Goal: Task Accomplishment & Management: Manage account settings

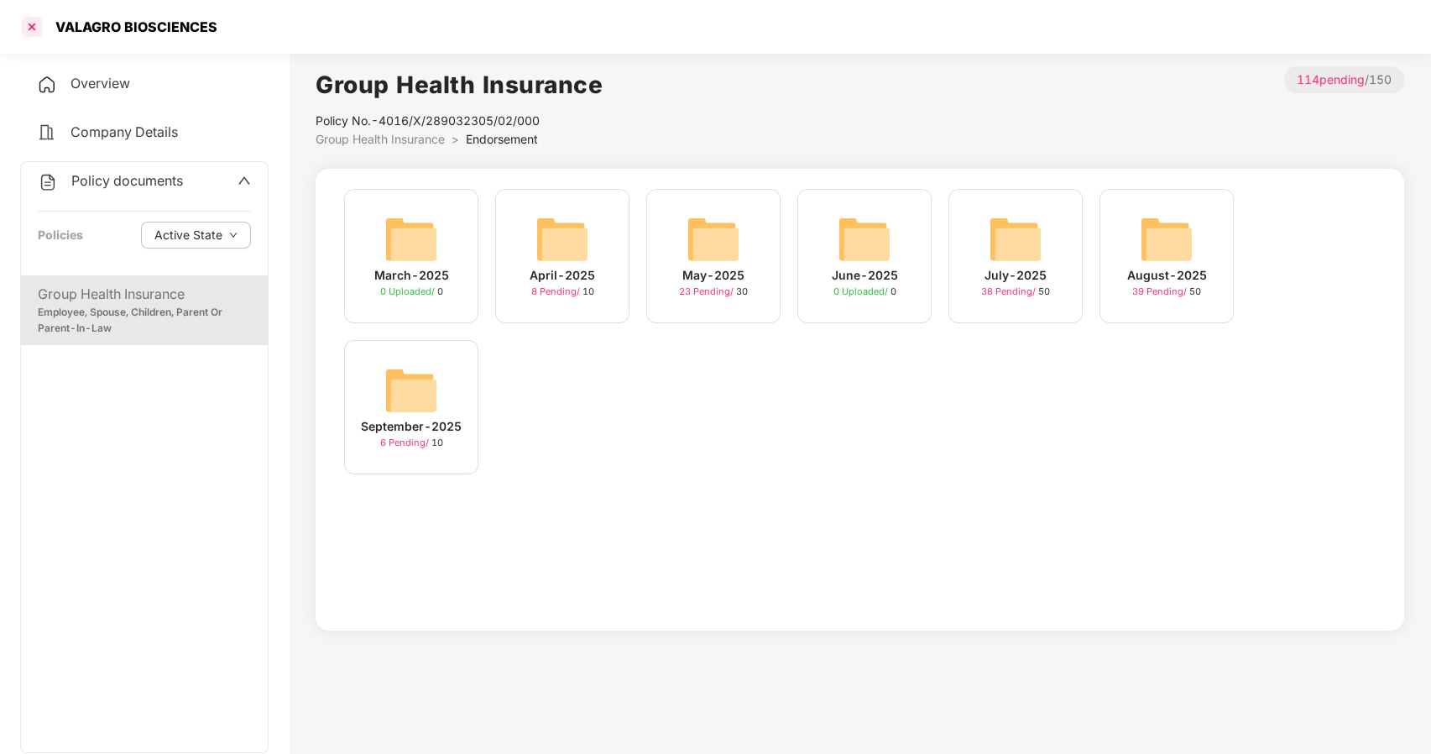
click at [36, 25] on div at bounding box center [31, 26] width 27 height 27
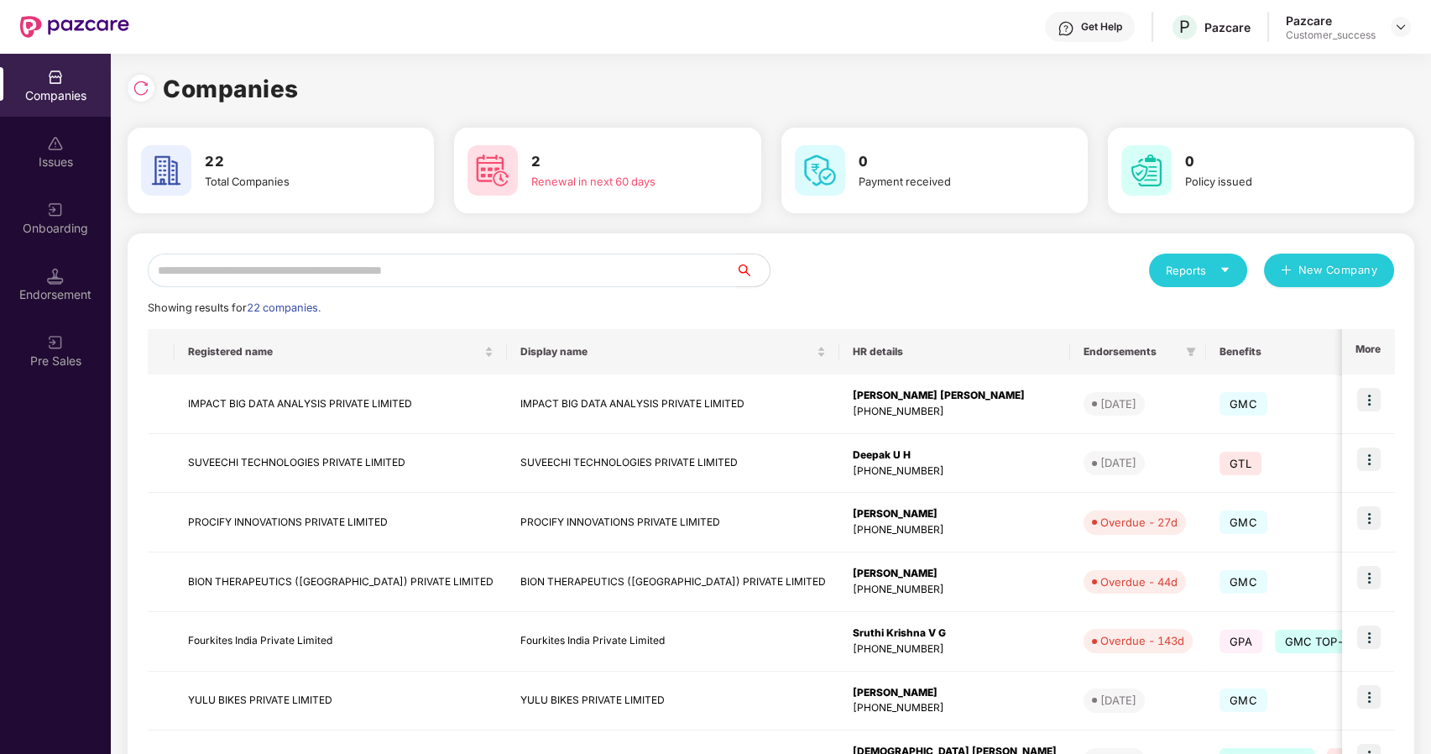
click at [282, 259] on input "text" at bounding box center [442, 270] width 588 height 34
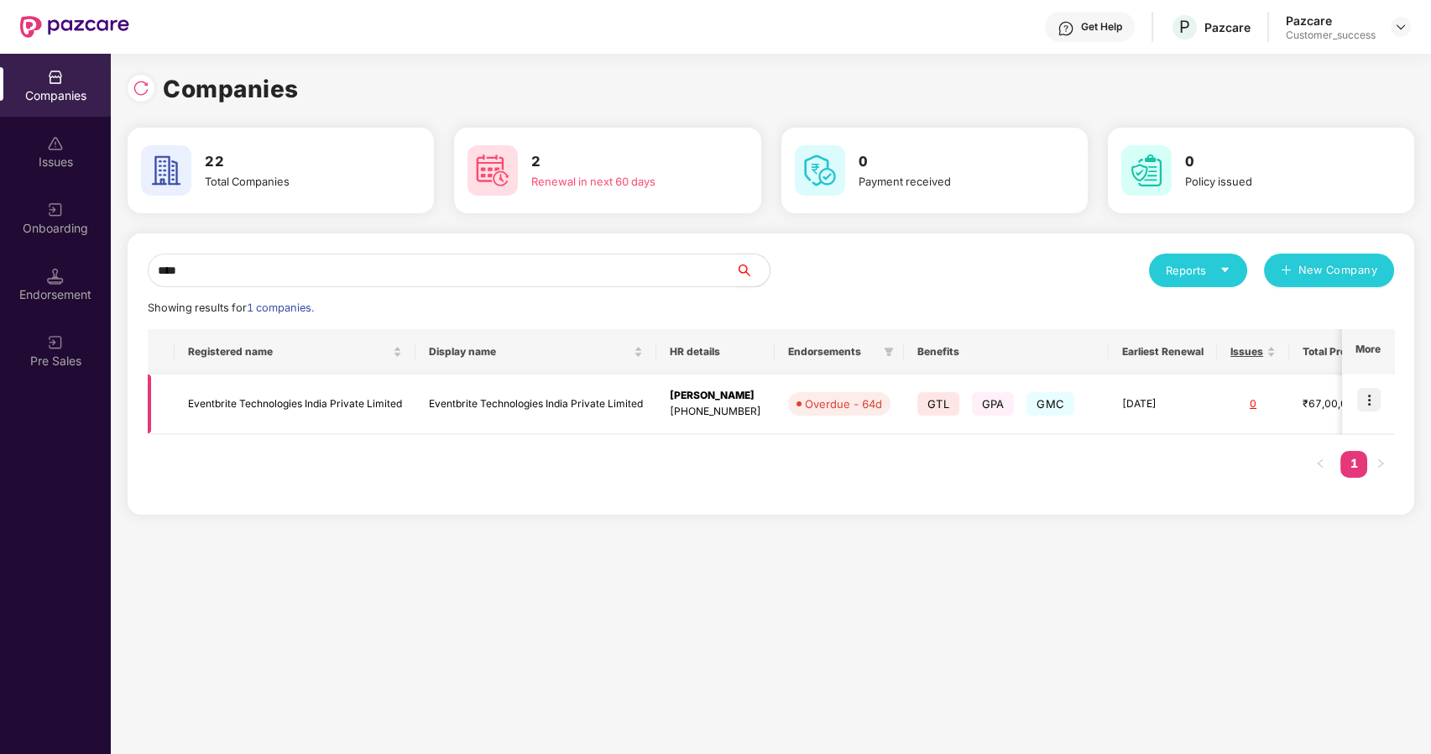
type input "****"
click at [1362, 399] on img at bounding box center [1368, 399] width 23 height 23
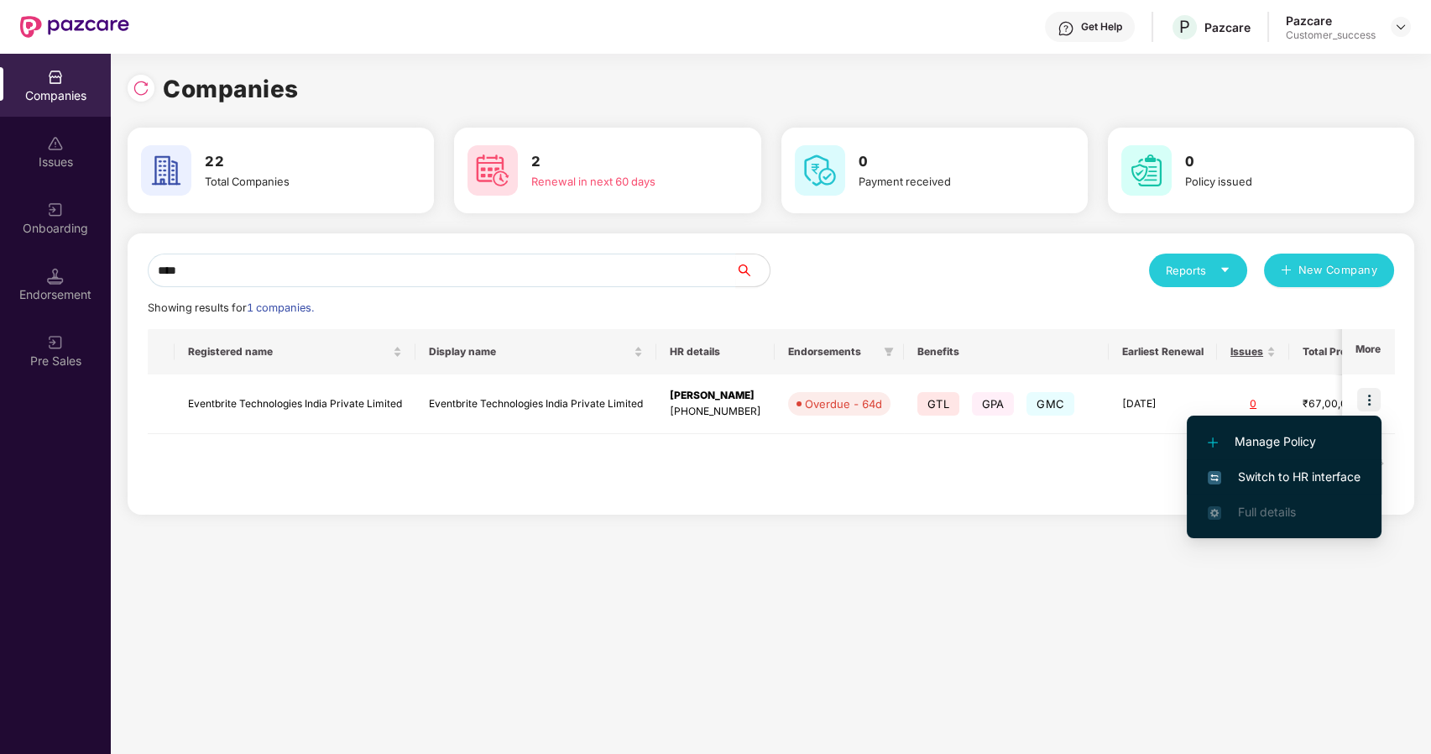
click at [1271, 463] on li "Switch to HR interface" at bounding box center [1284, 476] width 195 height 35
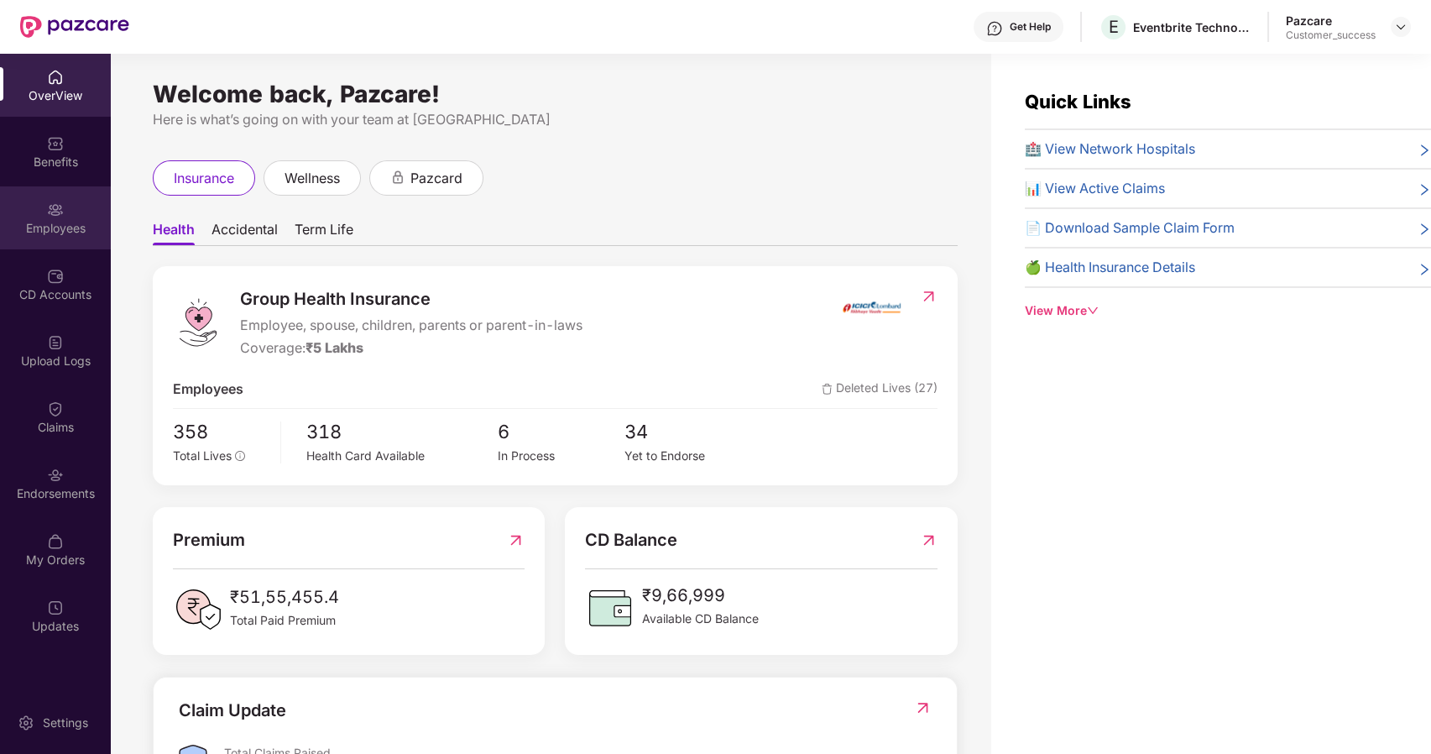
click at [70, 223] on div "Employees" at bounding box center [55, 228] width 111 height 17
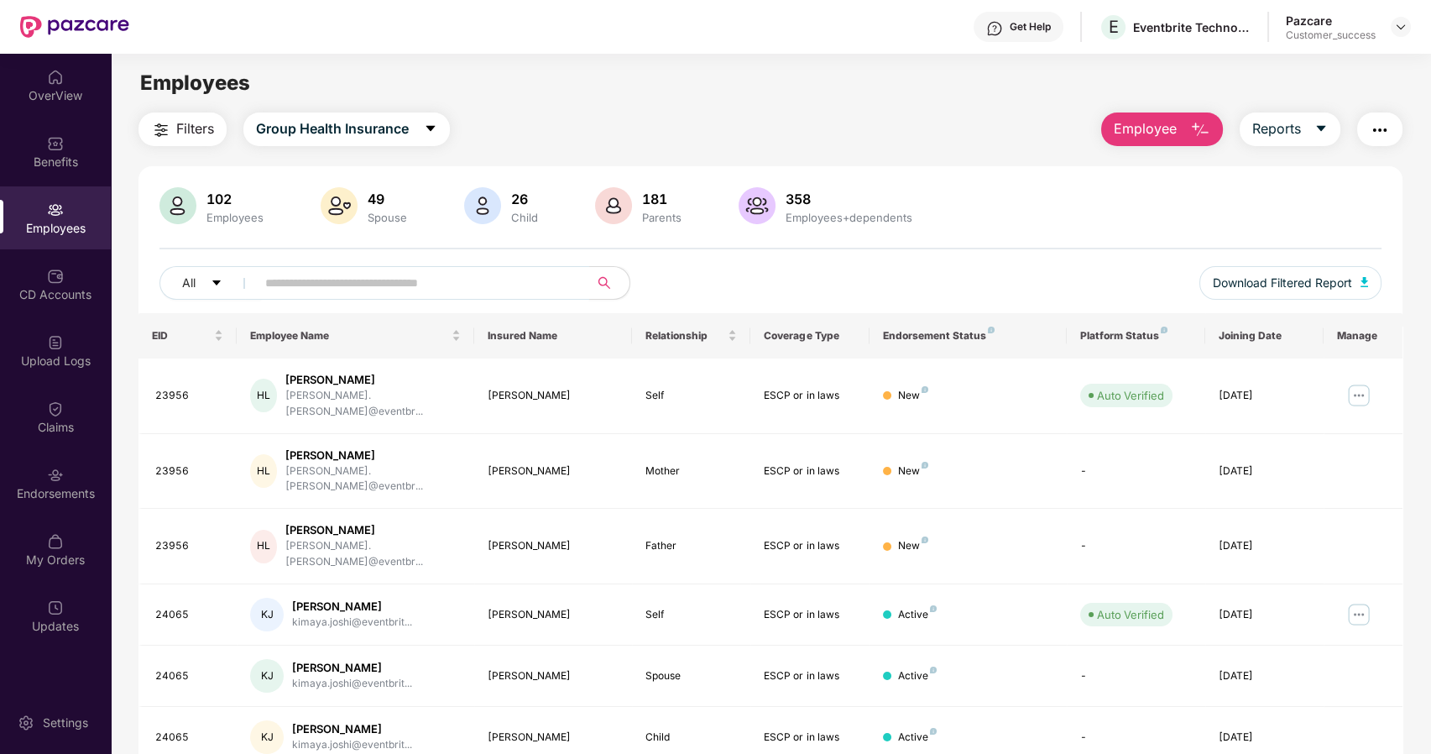
click at [326, 280] on input "text" at bounding box center [415, 282] width 301 height 25
paste input "**********"
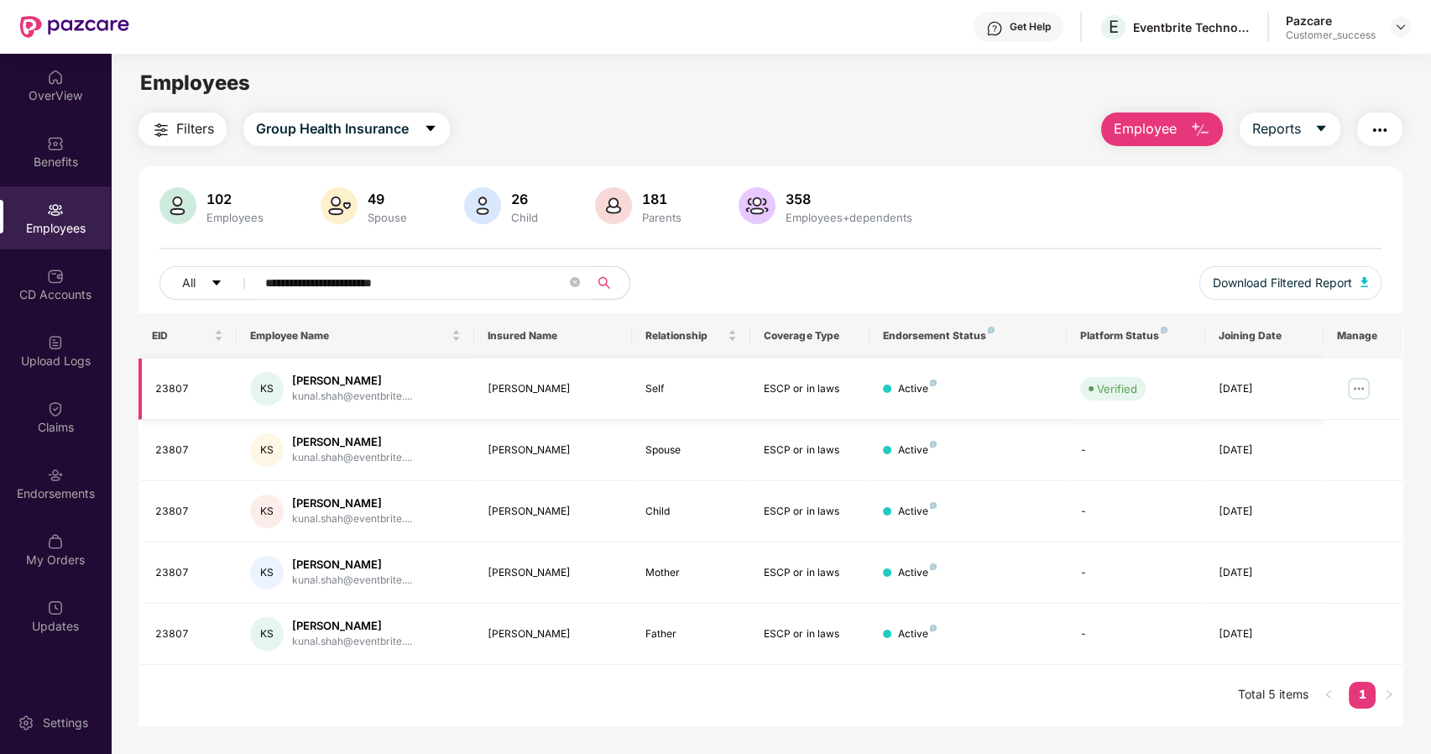
type input "**********"
click at [1354, 384] on img at bounding box center [1358, 388] width 27 height 27
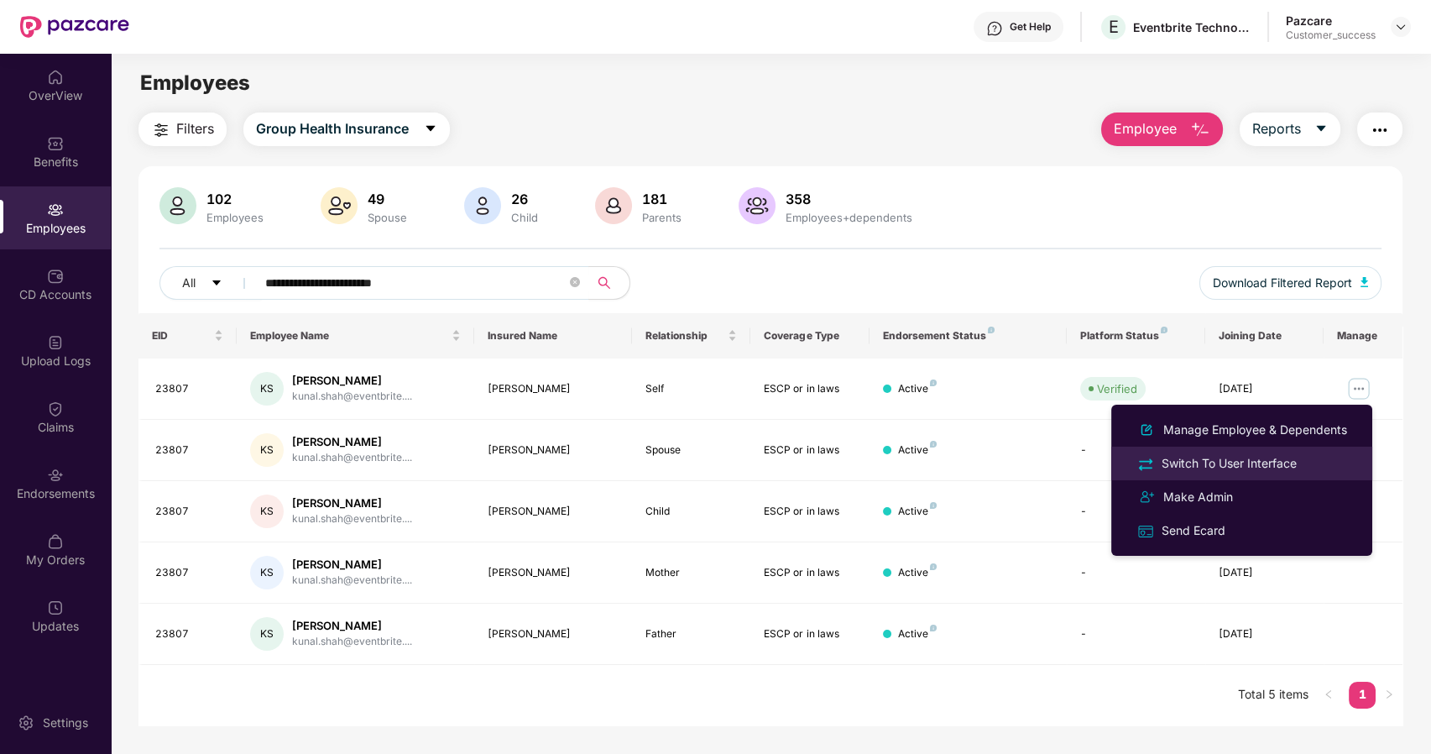
click at [1229, 465] on div "Switch To User Interface" at bounding box center [1229, 463] width 142 height 18
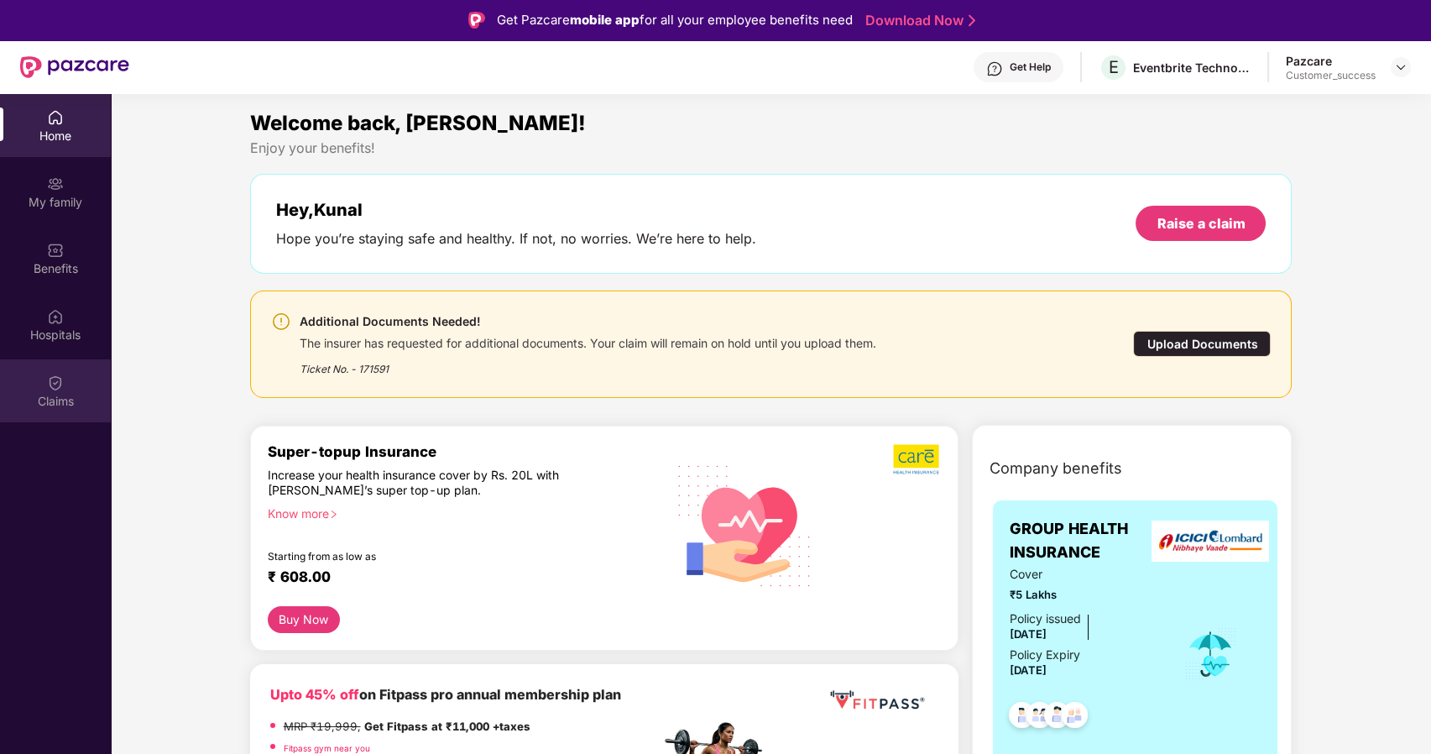
click at [33, 388] on div "Claims" at bounding box center [55, 390] width 111 height 63
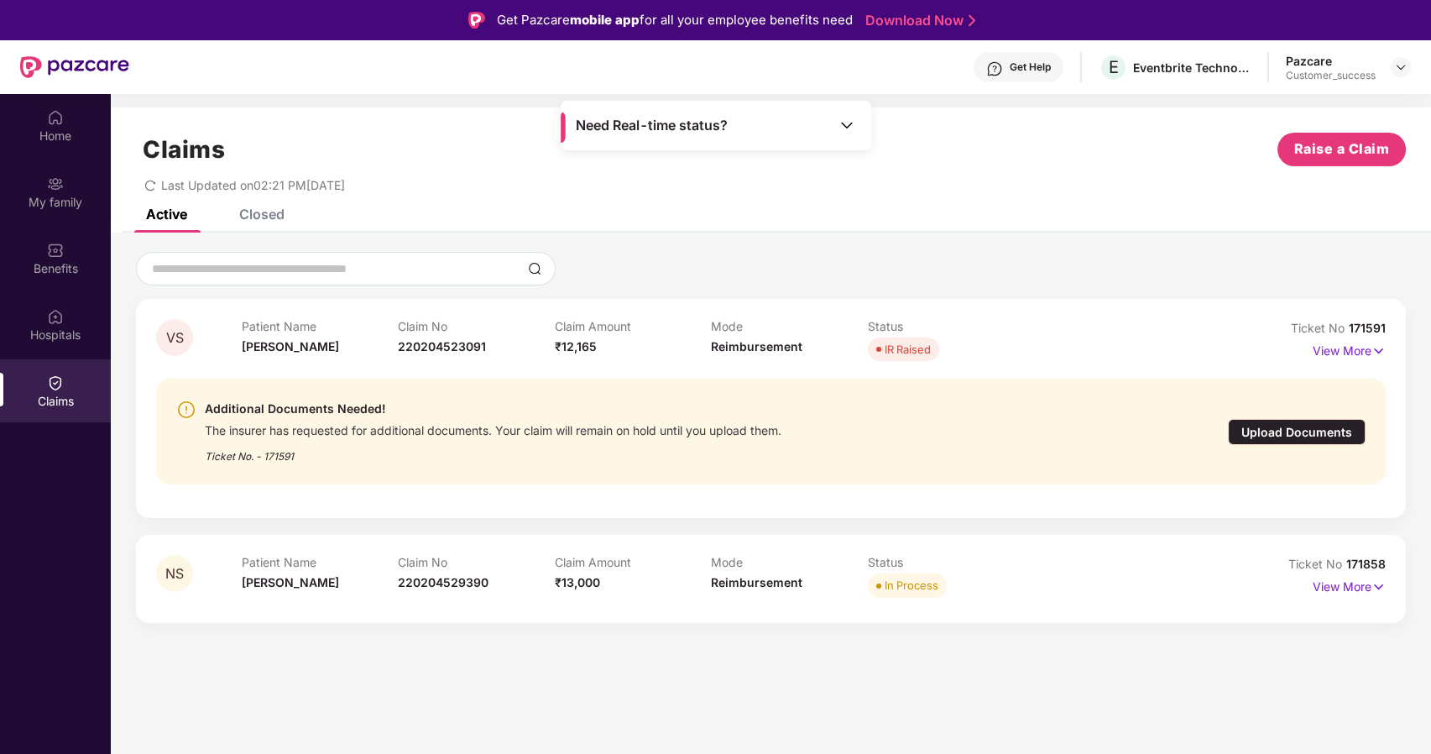
click at [1257, 434] on div "Upload Documents" at bounding box center [1297, 432] width 138 height 26
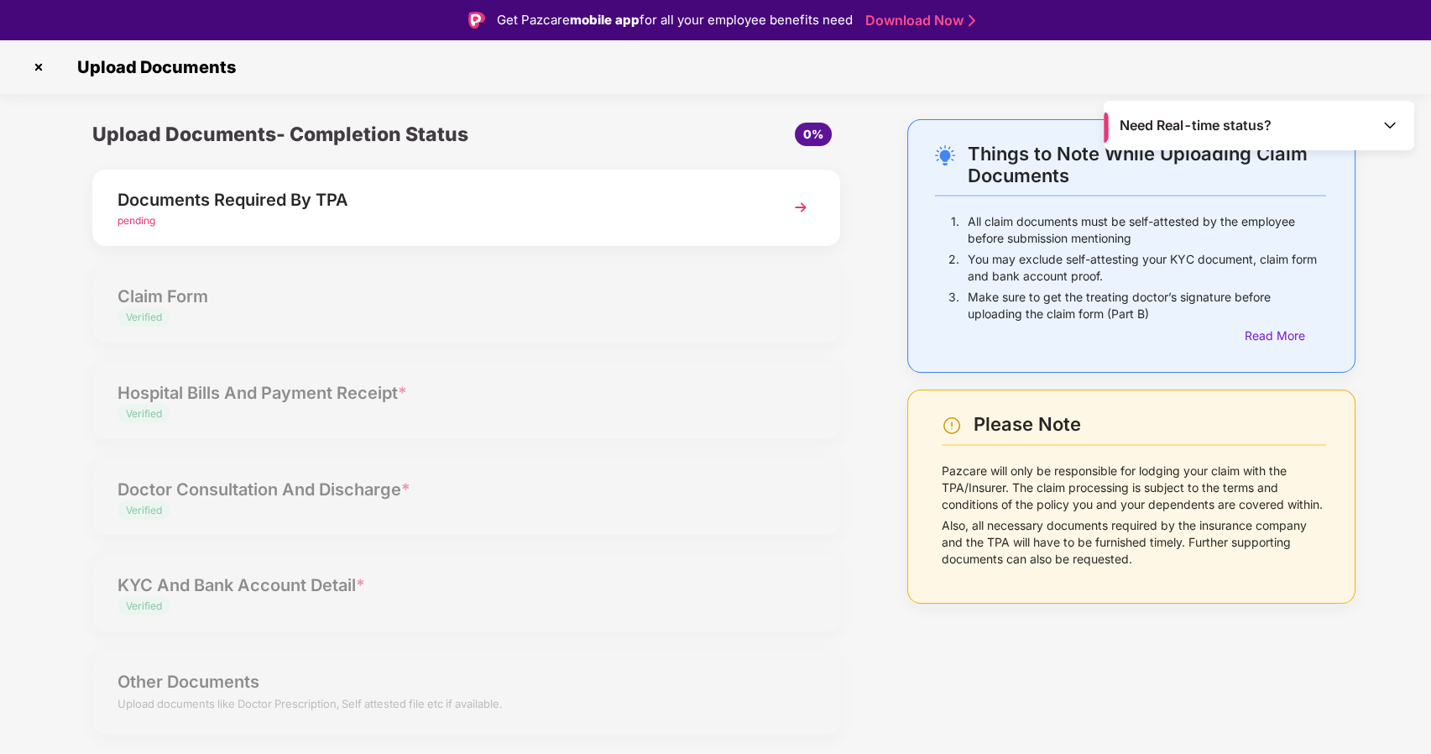
click at [814, 205] on img at bounding box center [800, 207] width 30 height 30
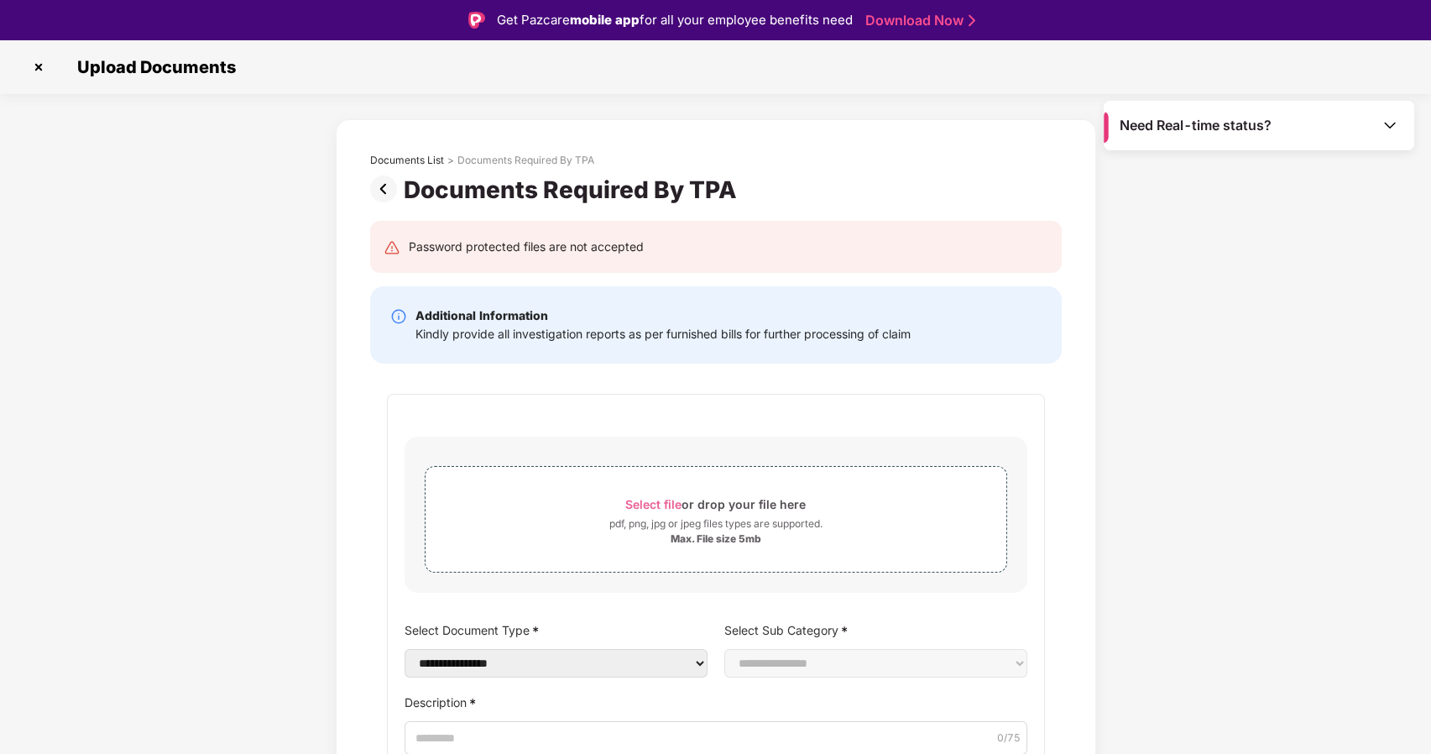
click at [41, 70] on img at bounding box center [38, 67] width 27 height 27
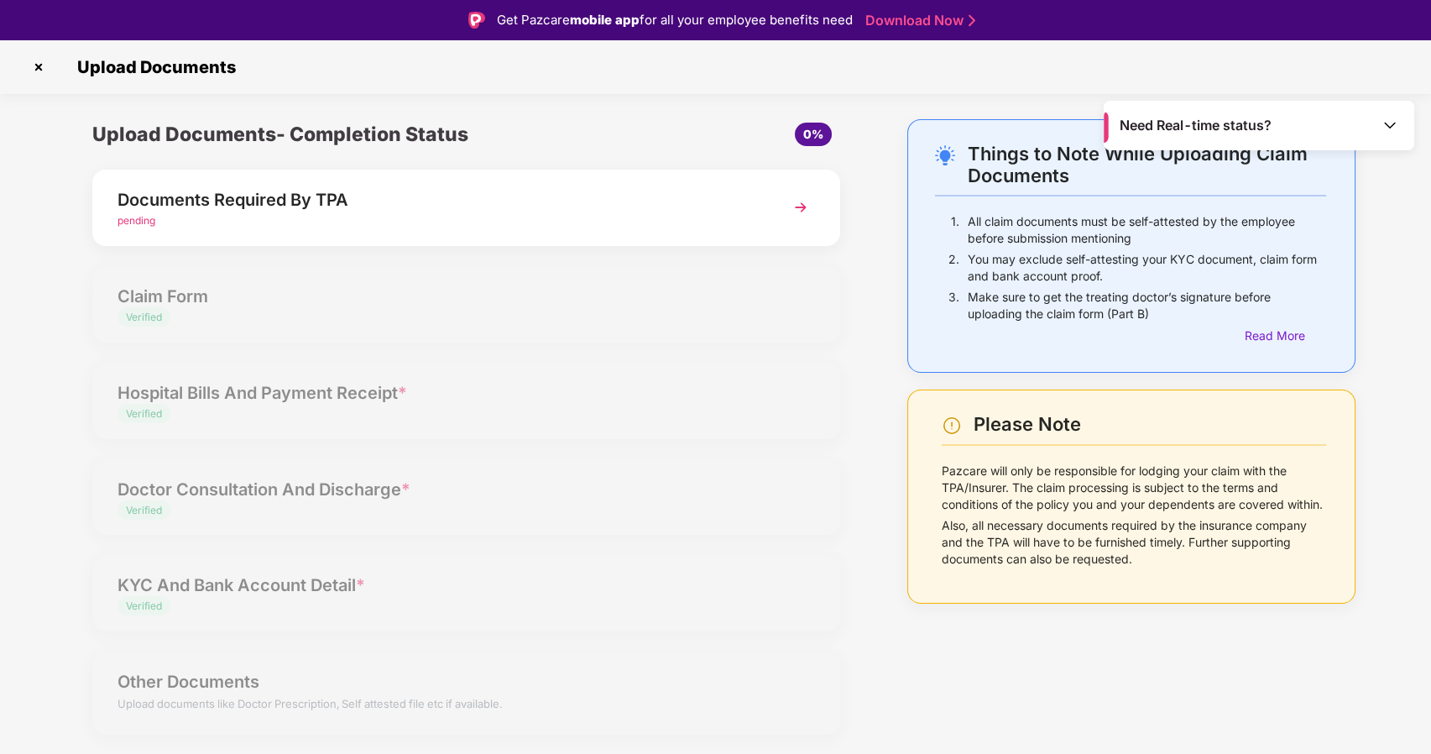
click at [38, 70] on img at bounding box center [38, 67] width 27 height 27
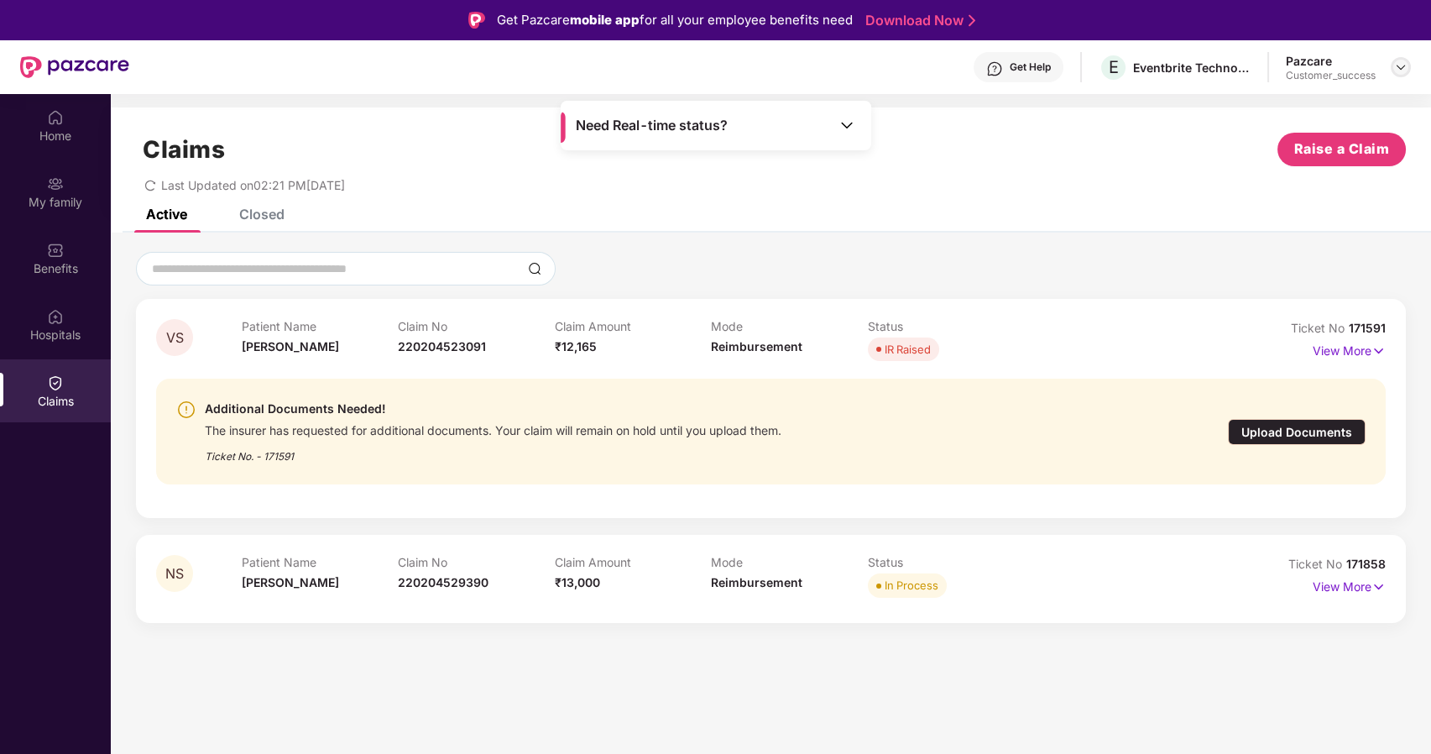
click at [1399, 64] on img at bounding box center [1400, 66] width 13 height 13
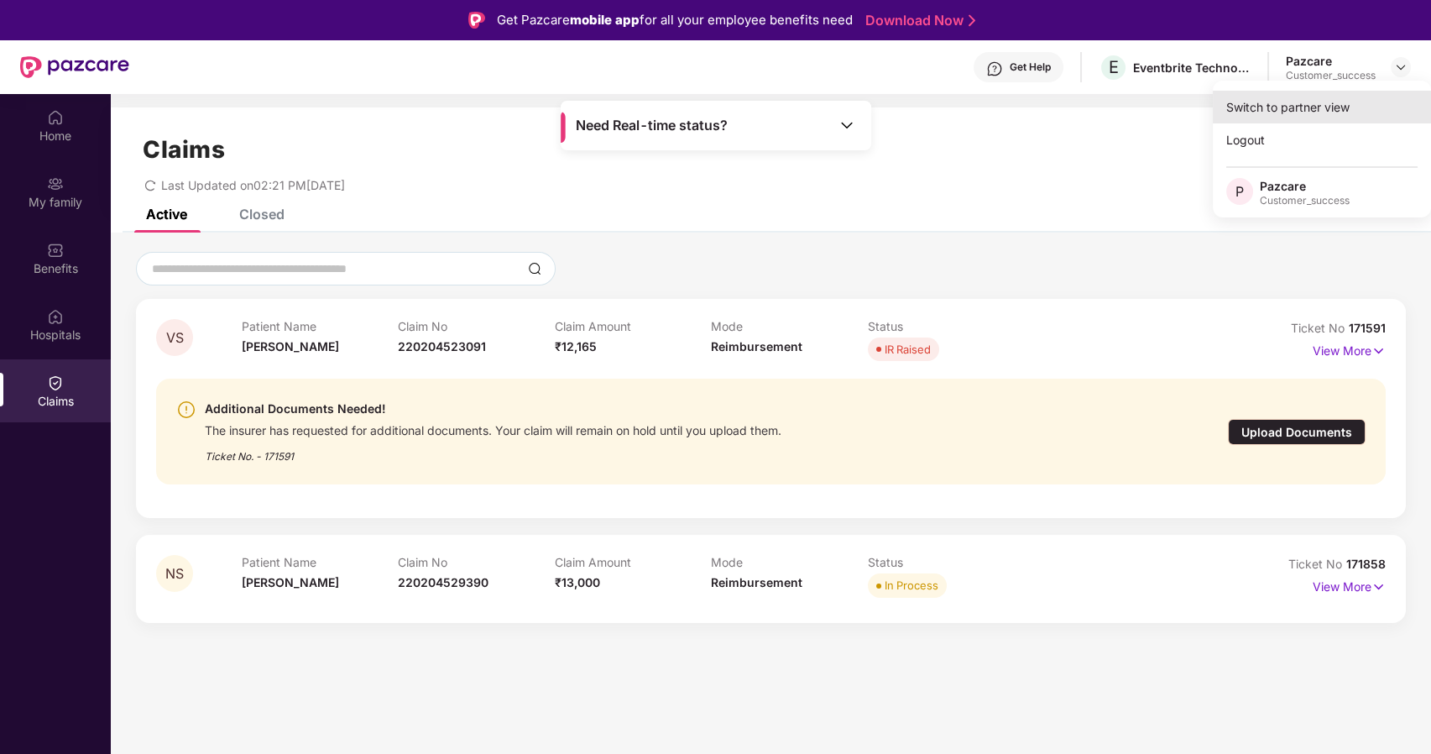
click at [1281, 102] on div "Switch to partner view" at bounding box center [1322, 107] width 218 height 33
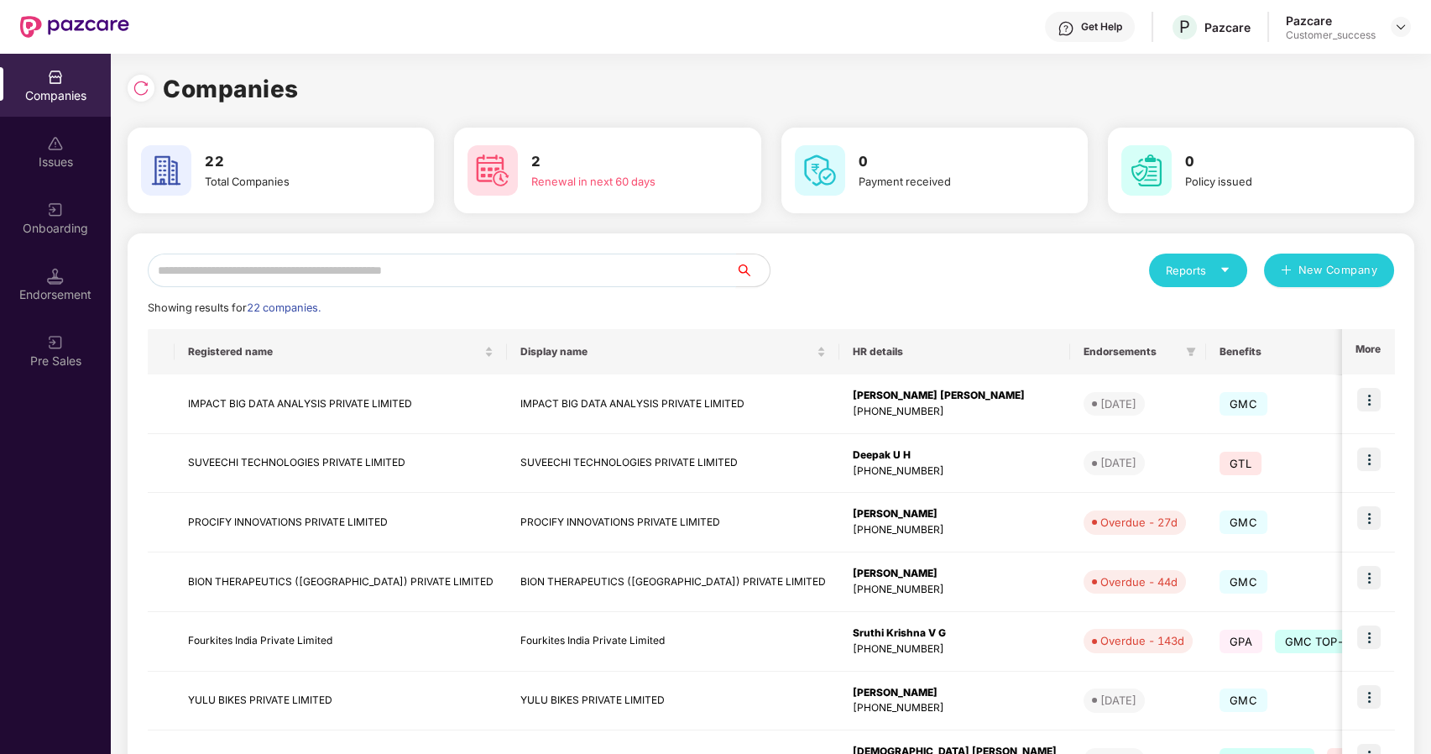
click at [463, 269] on input "text" at bounding box center [442, 270] width 588 height 34
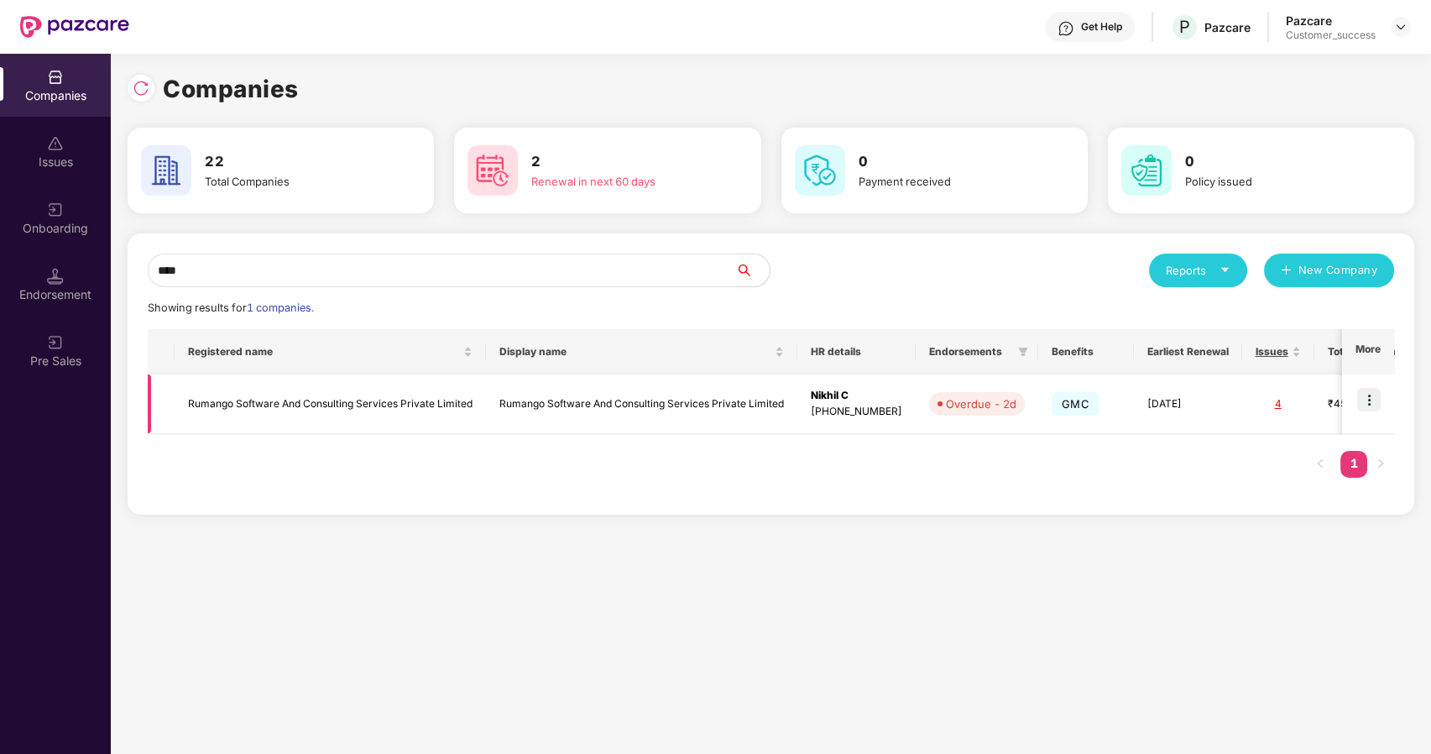
type input "****"
click at [1367, 400] on img at bounding box center [1368, 399] width 23 height 23
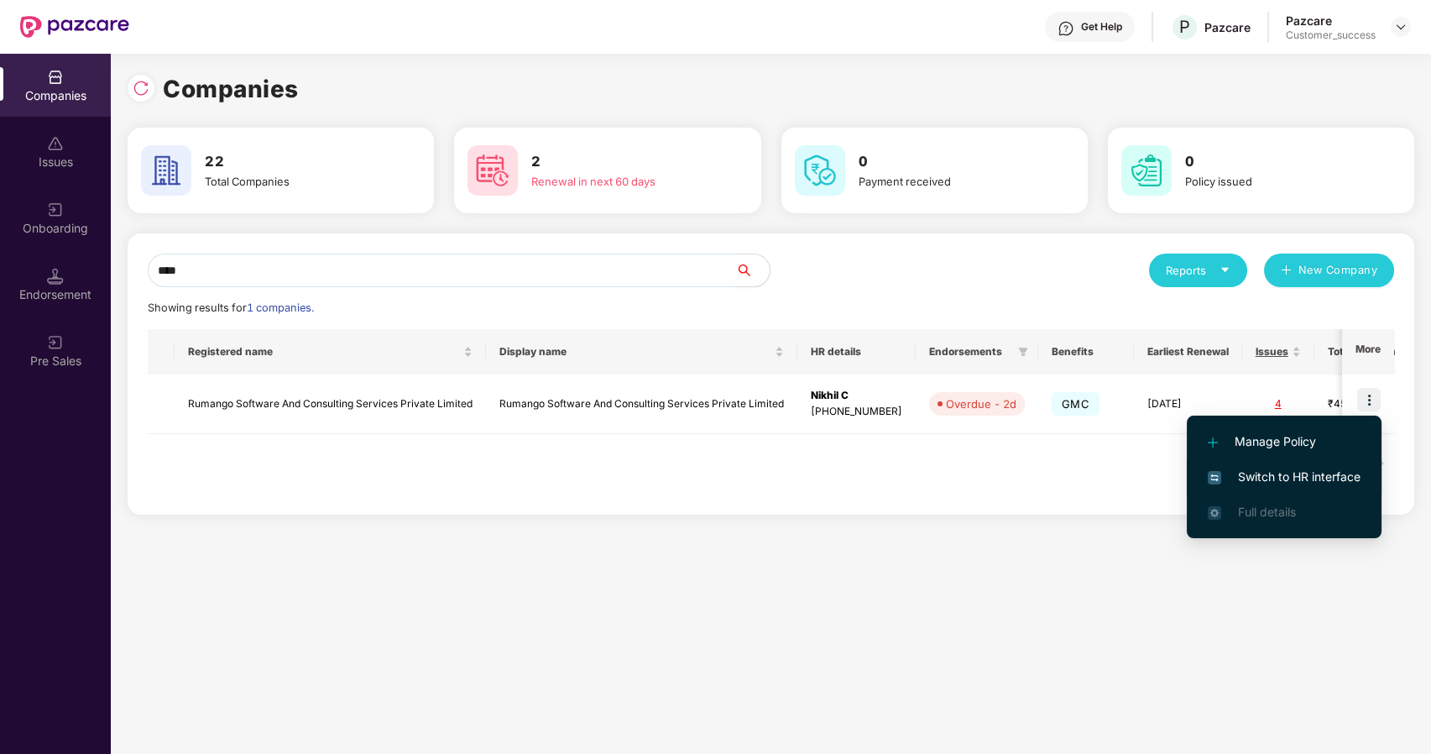
click at [1259, 472] on span "Switch to HR interface" at bounding box center [1284, 476] width 153 height 18
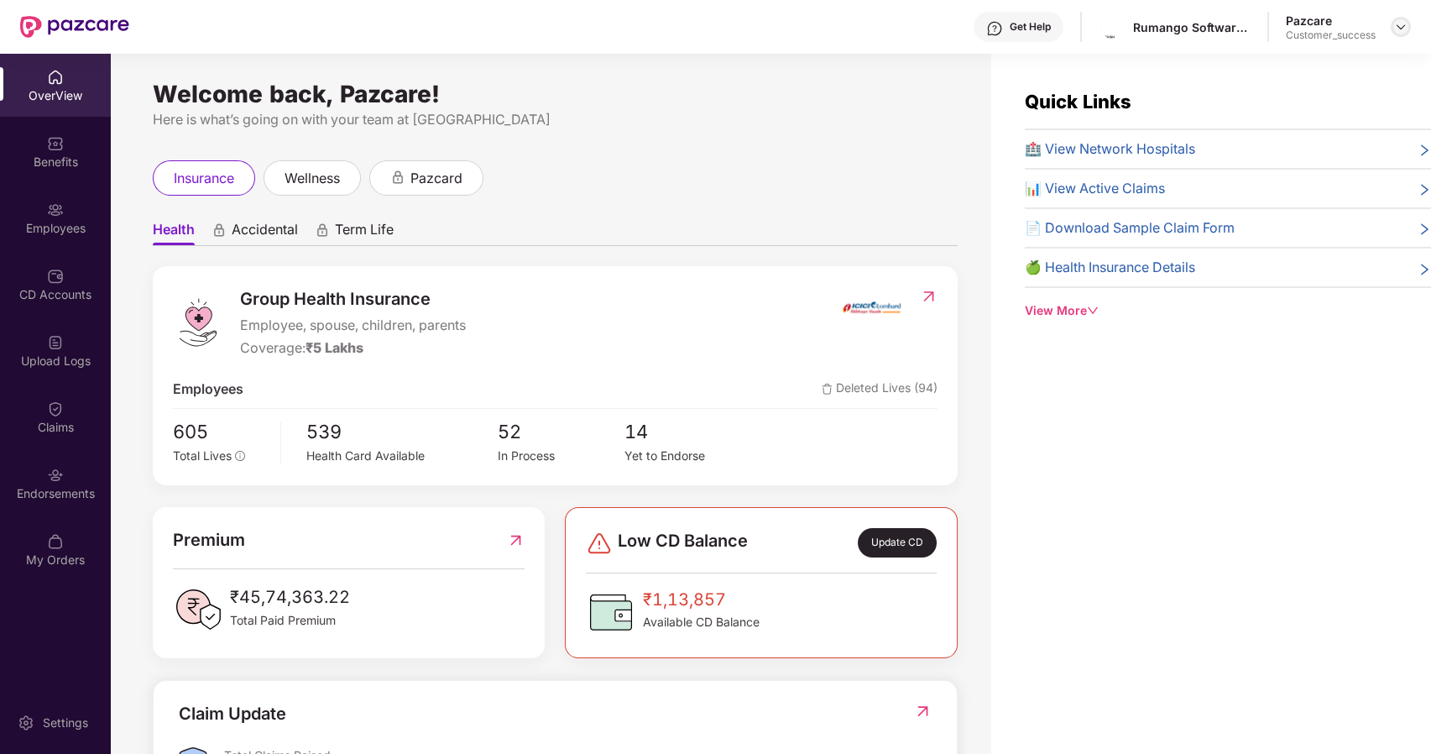
click at [1395, 28] on img at bounding box center [1400, 26] width 13 height 13
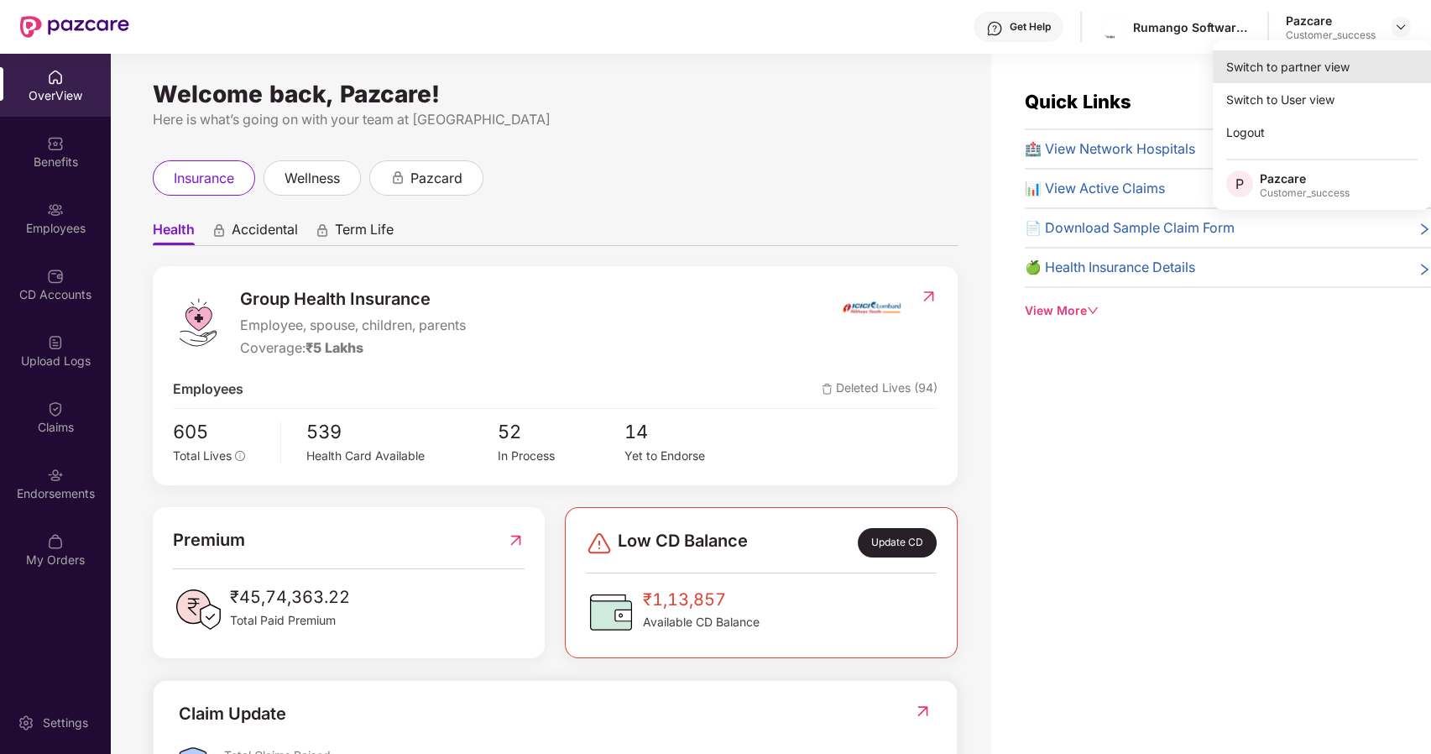
click at [1305, 59] on div "Switch to partner view" at bounding box center [1322, 66] width 218 height 33
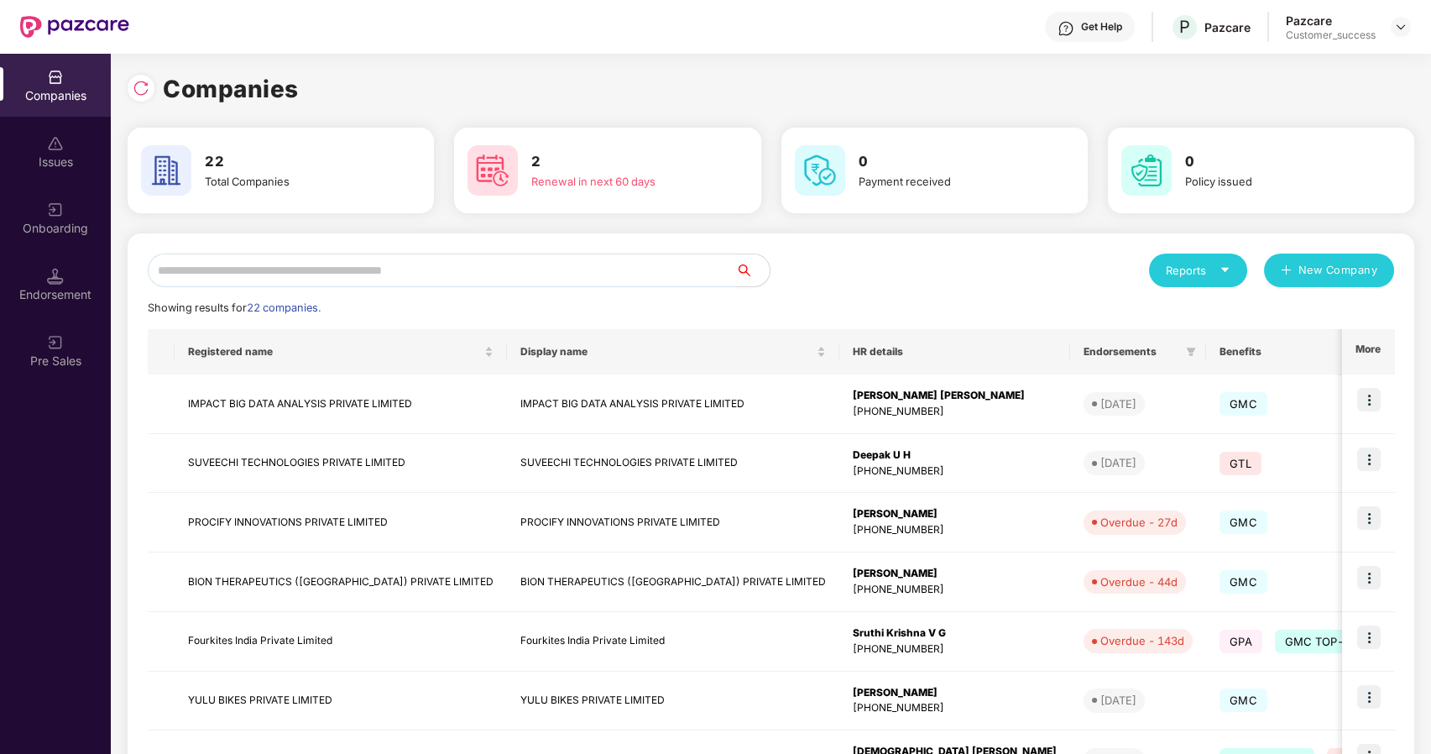
click at [215, 281] on input "text" at bounding box center [442, 270] width 588 height 34
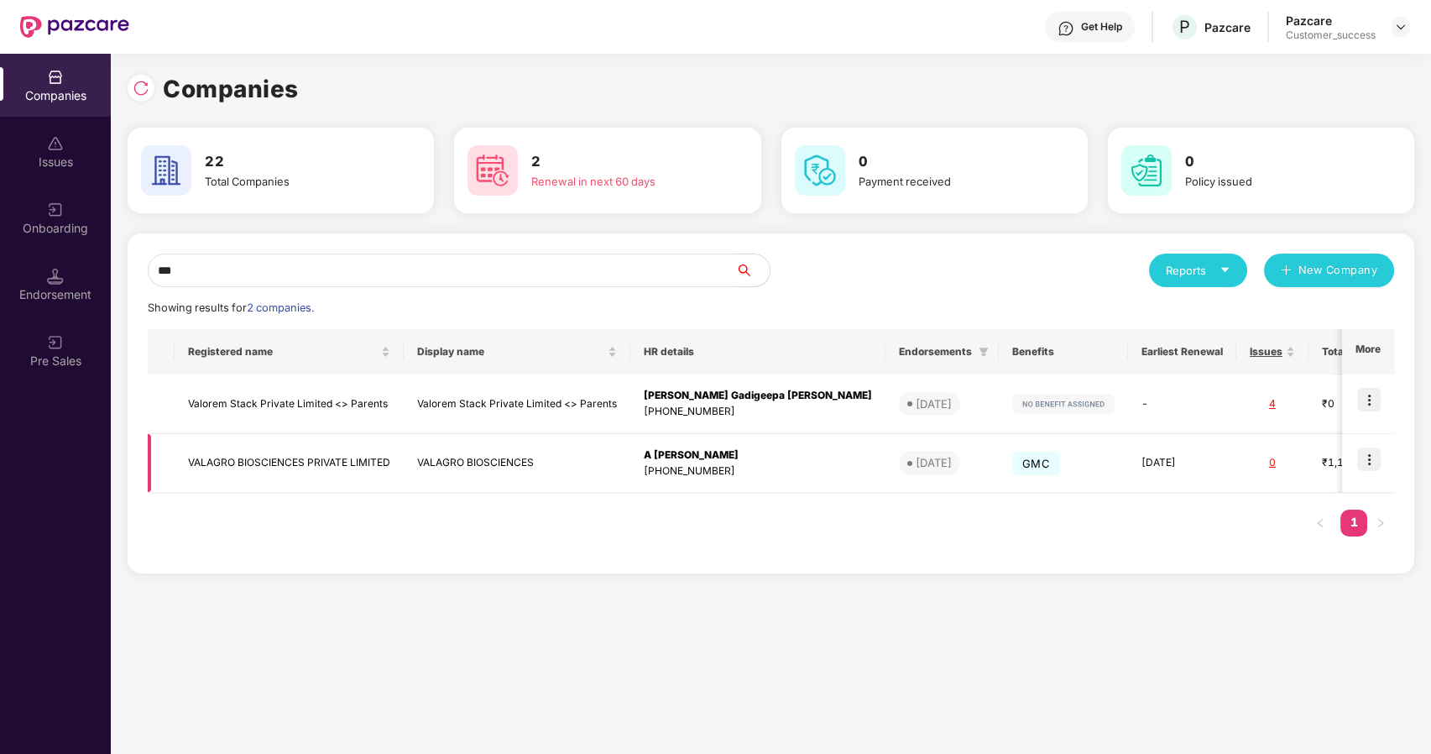
type input "***"
click at [1370, 460] on img at bounding box center [1368, 458] width 23 height 23
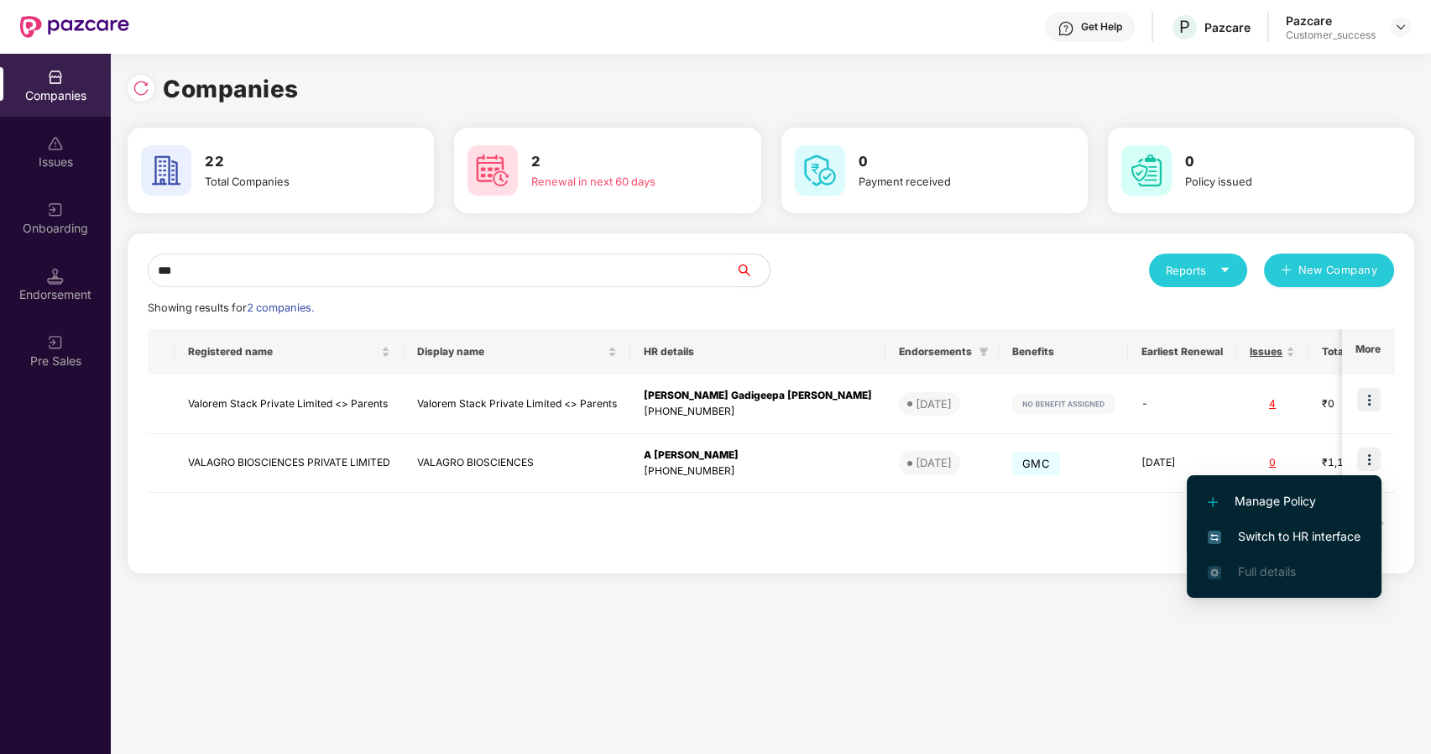
click at [1239, 535] on span "Switch to HR interface" at bounding box center [1284, 536] width 153 height 18
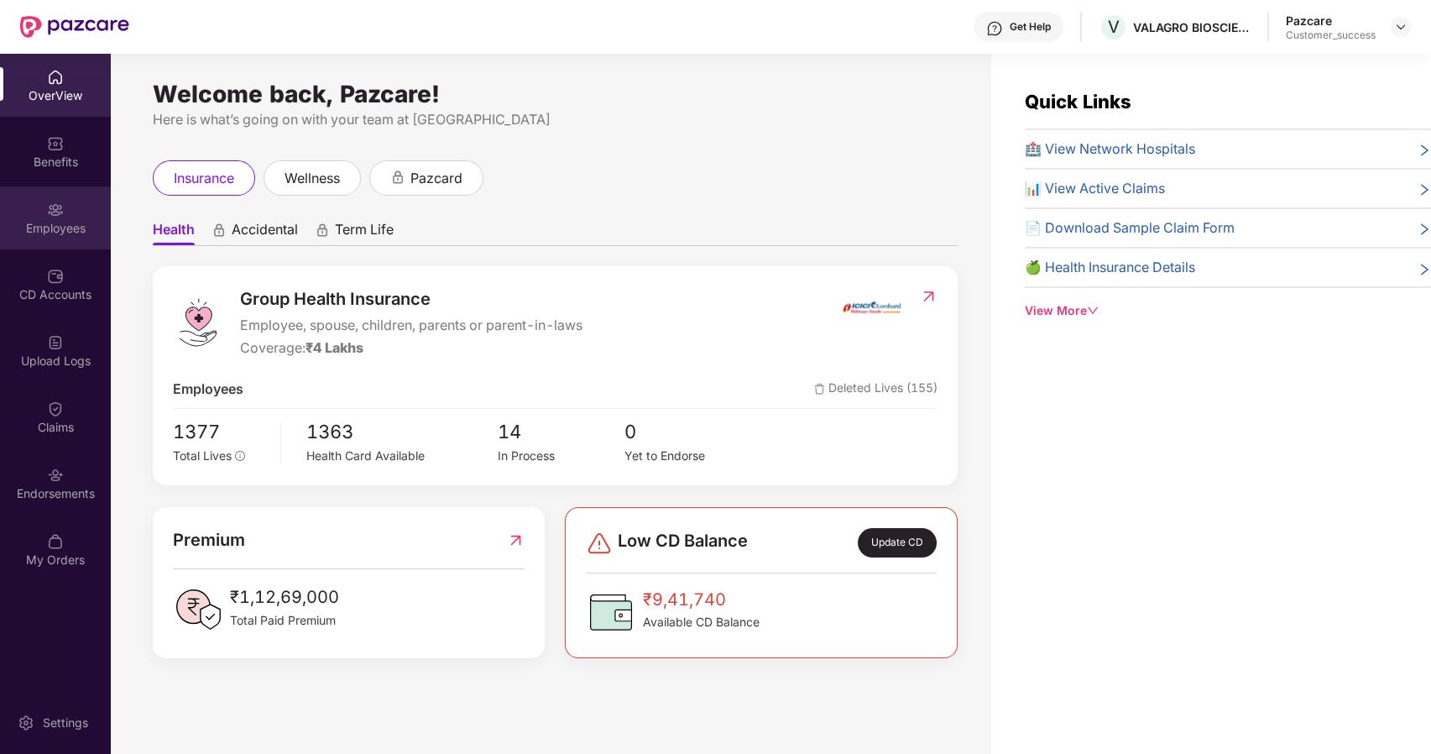
click at [51, 209] on img at bounding box center [55, 209] width 17 height 17
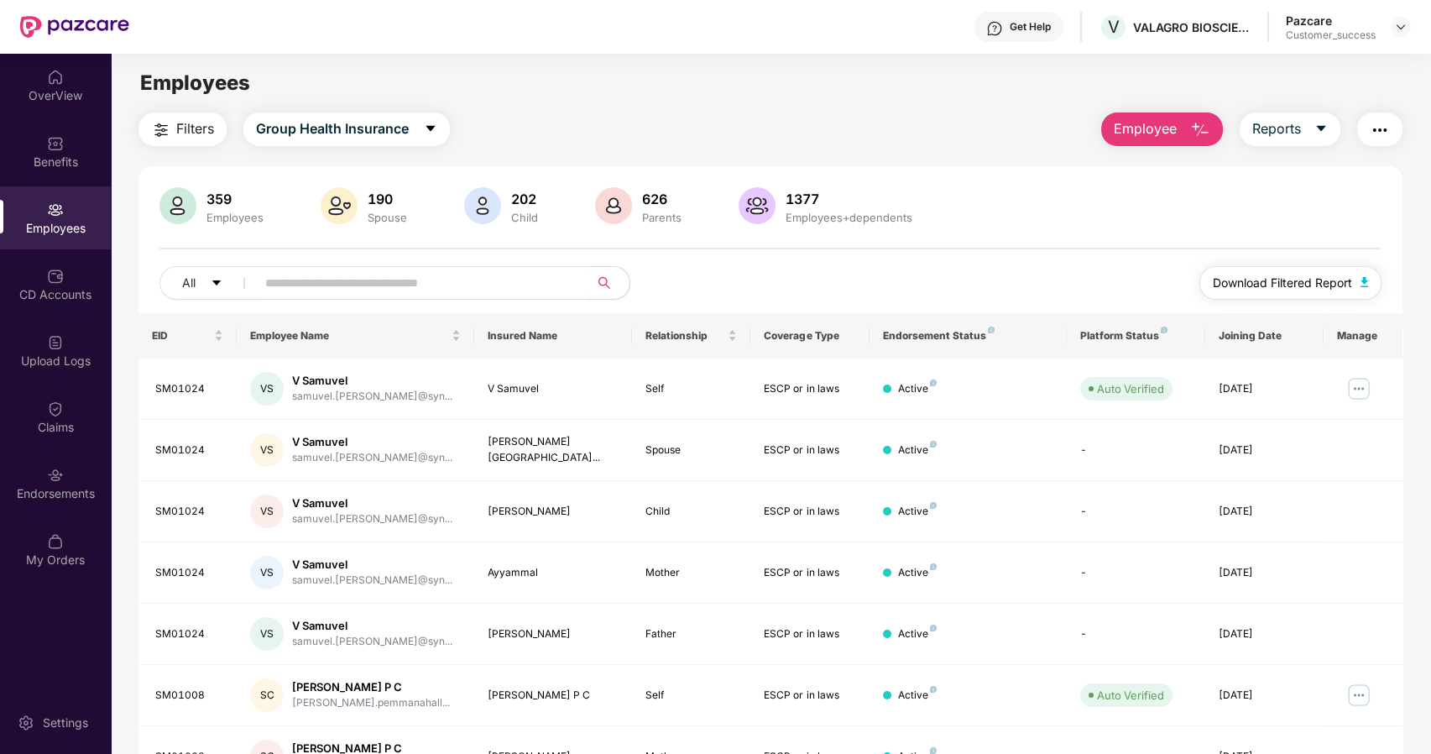
click at [1260, 274] on span "Download Filtered Report" at bounding box center [1282, 283] width 139 height 18
